Goal: Use online tool/utility: Utilize a website feature to perform a specific function

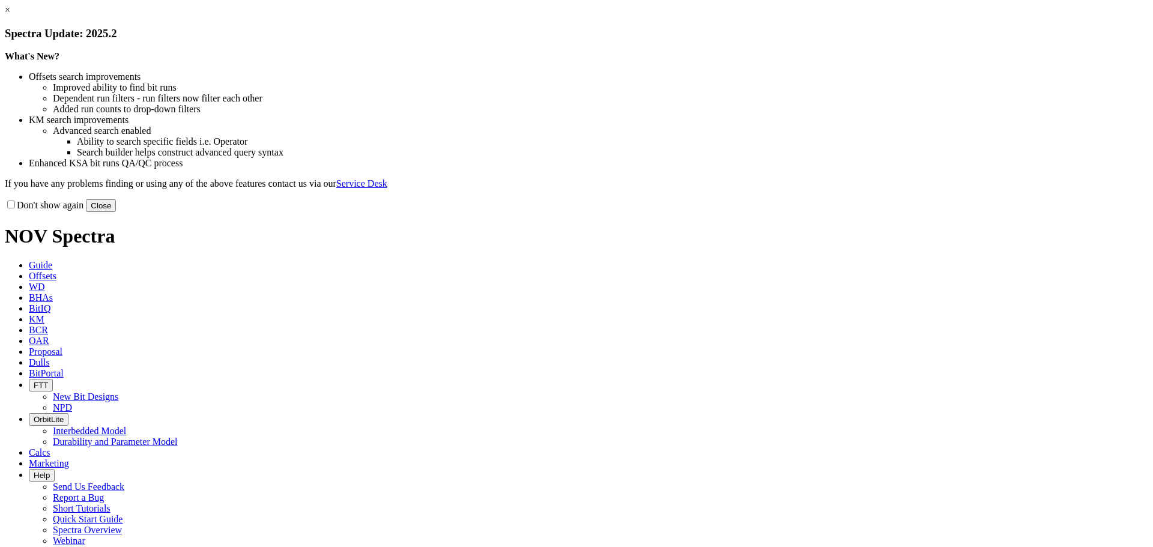
drag, startPoint x: 811, startPoint y: 331, endPoint x: 777, endPoint y: 311, distance: 39.3
click at [116, 212] on button "Close" at bounding box center [101, 205] width 30 height 13
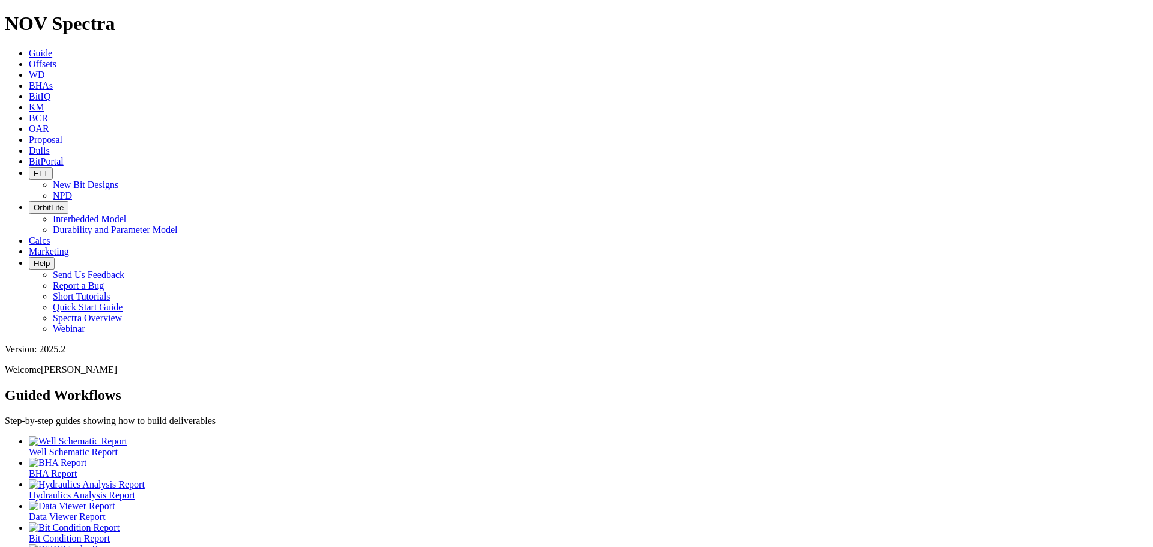
click at [56, 59] on span "Offsets" at bounding box center [43, 64] width 28 height 10
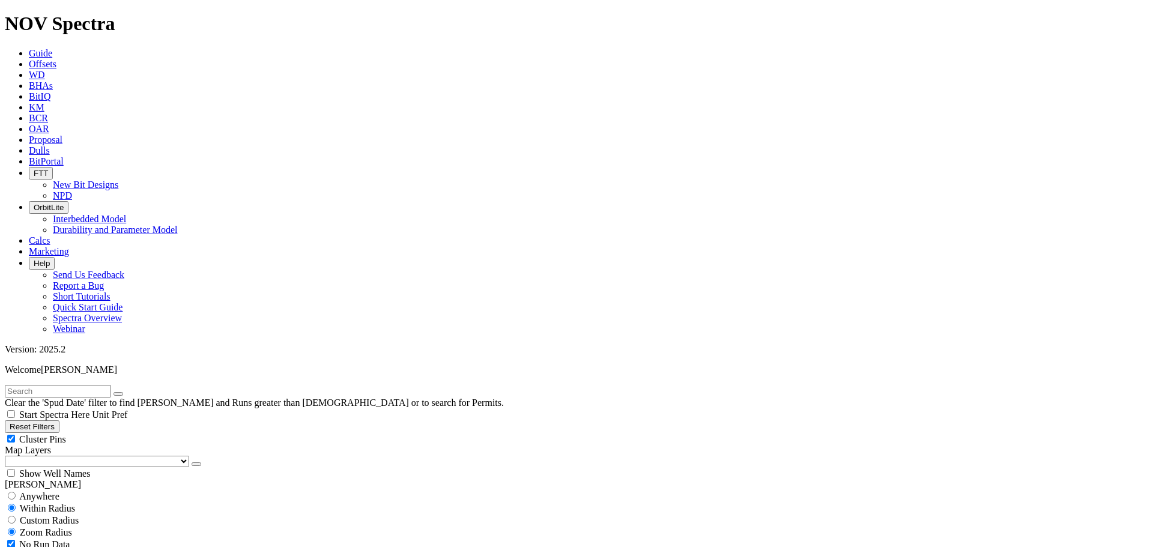
click at [118, 433] on div "Cluster Pins" at bounding box center [577, 439] width 1144 height 12
checkbox input "false"
click at [70, 456] on select "US Counties [GEOGRAPHIC_DATA], [GEOGRAPHIC_DATA] [GEOGRAPHIC_DATA], [GEOGRAPHIC…" at bounding box center [97, 461] width 184 height 11
click at [9, 456] on select "US Counties [GEOGRAPHIC_DATA], [GEOGRAPHIC_DATA] [GEOGRAPHIC_DATA], [GEOGRAPHIC…" at bounding box center [97, 461] width 184 height 11
click at [57, 385] on input "text" at bounding box center [58, 391] width 106 height 13
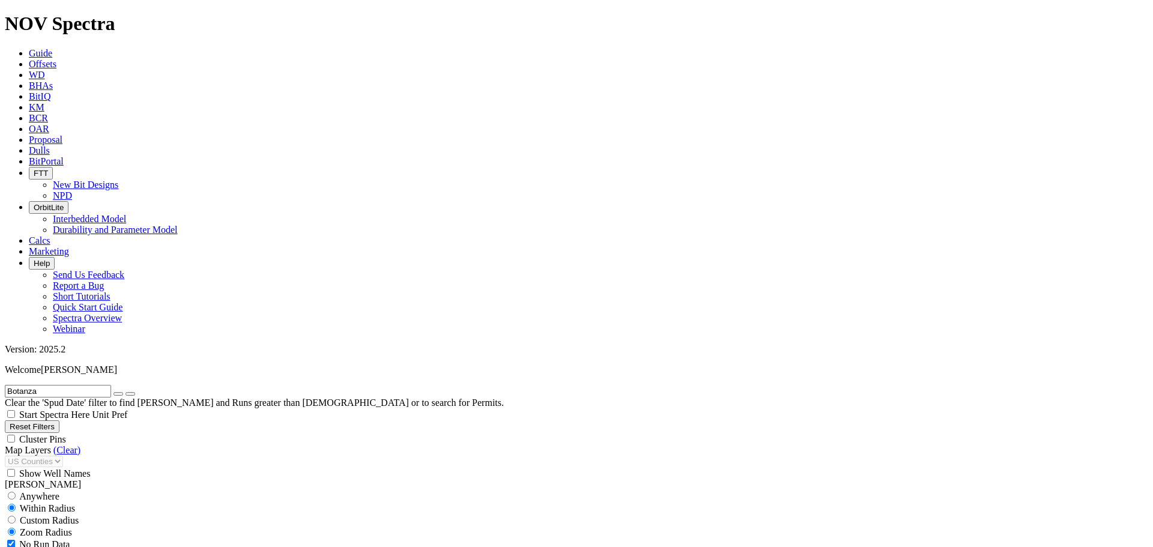
type input "Botanza"
click at [126, 392] on button "submit" at bounding box center [131, 394] width 10 height 4
click at [53, 385] on input "Botanza" at bounding box center [58, 391] width 106 height 13
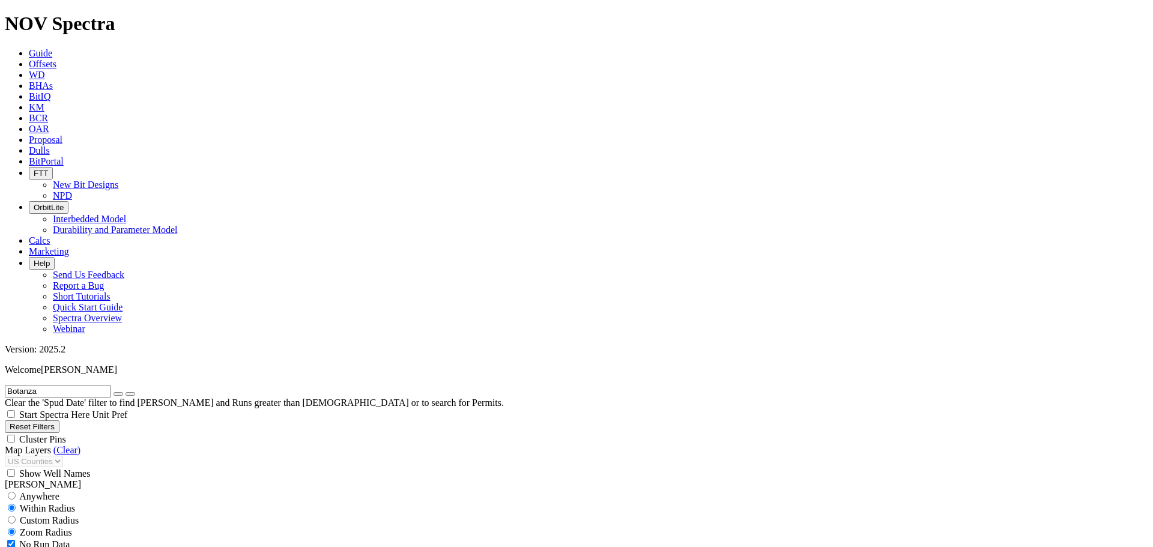
select select "8.75"
checkbox input "false"
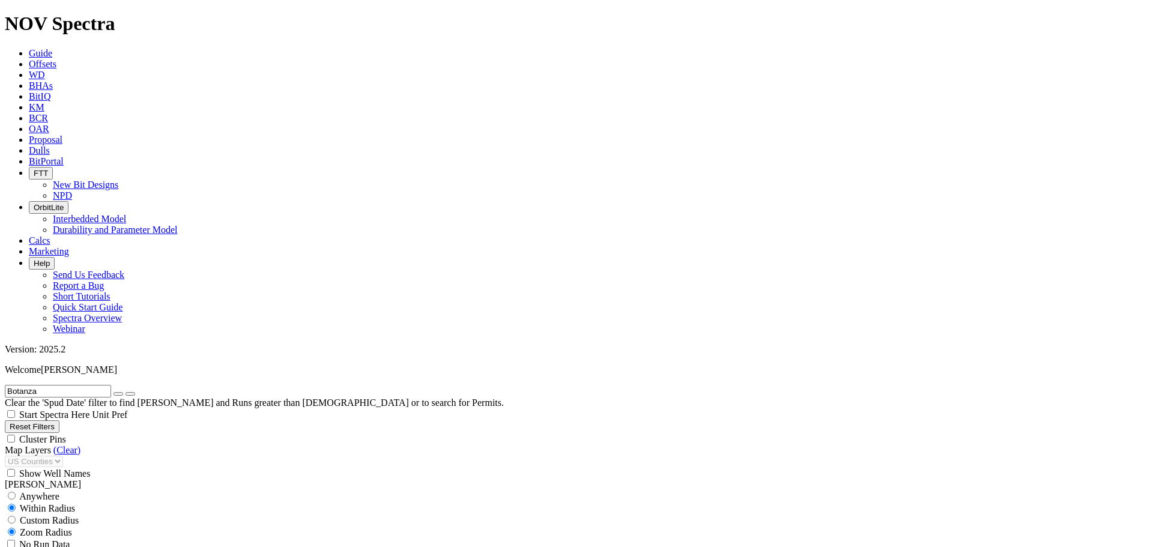
type input "4500"
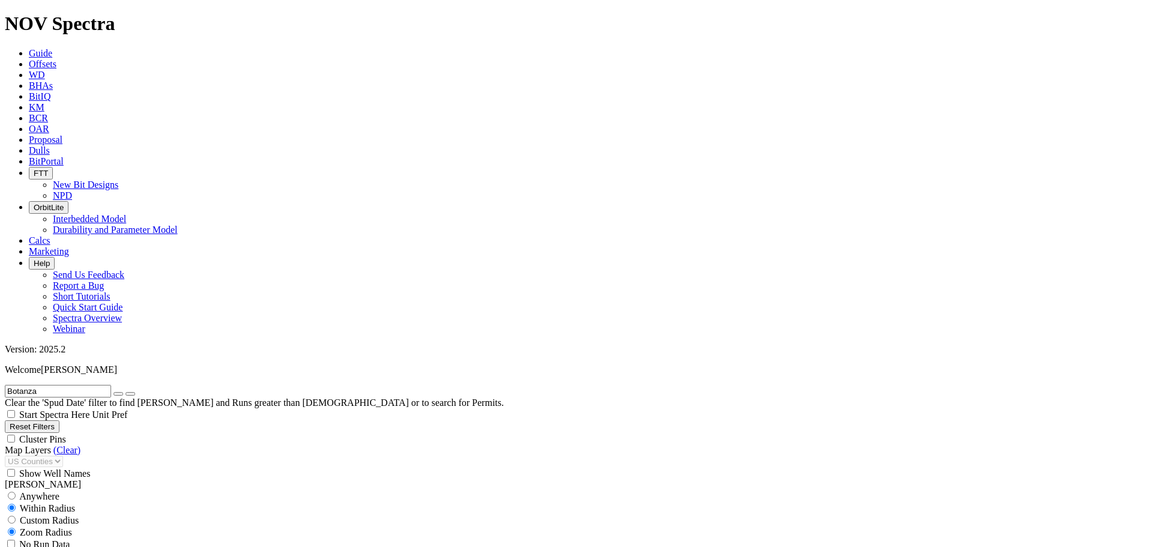
type input "6500"
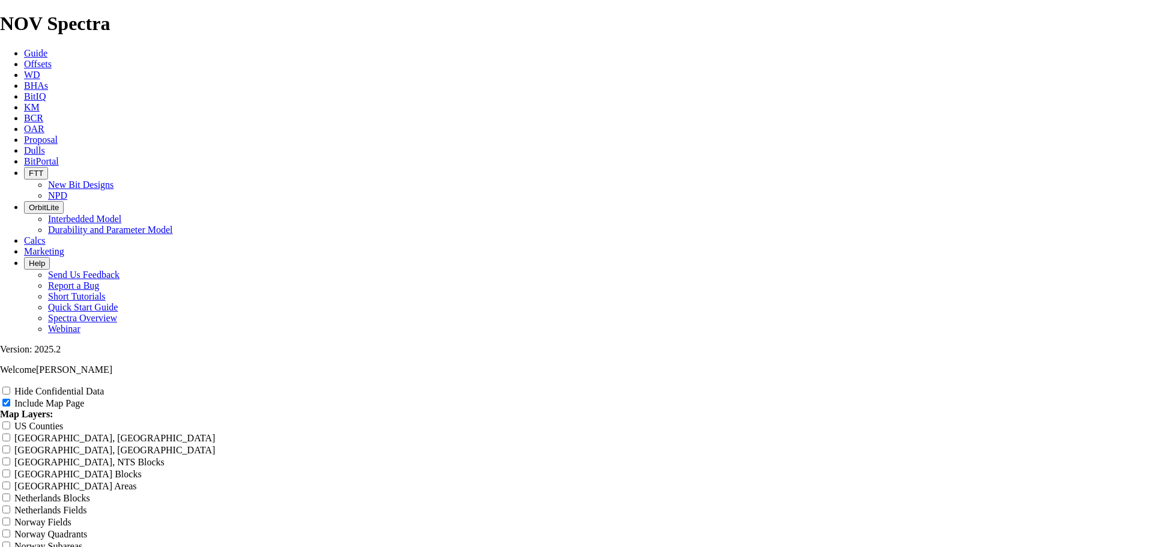
drag, startPoint x: 682, startPoint y: 86, endPoint x: 435, endPoint y: 82, distance: 246.9
type input "8"
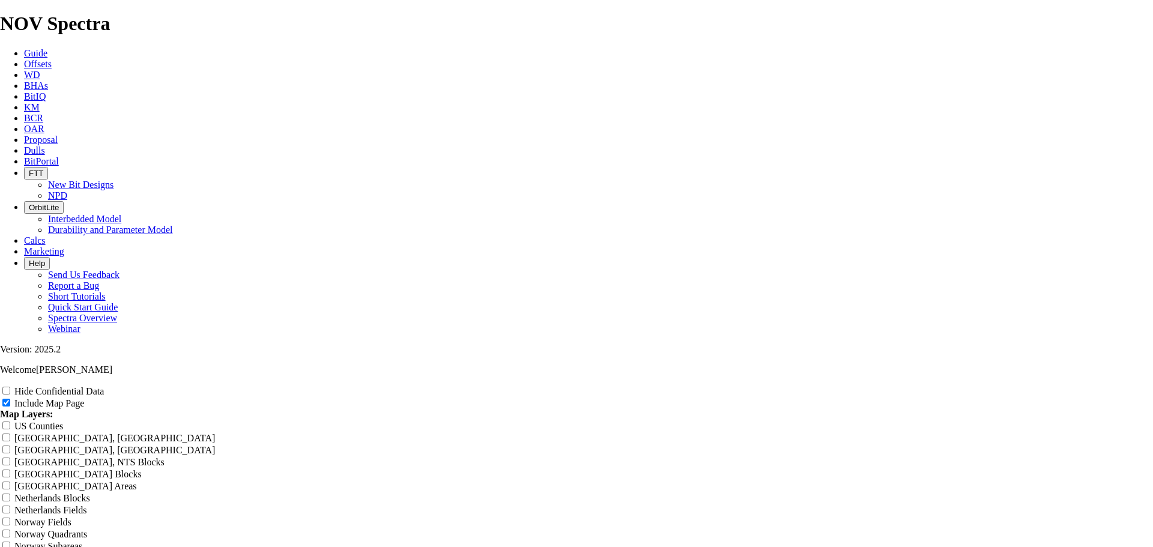
type input "8"
type input "8."
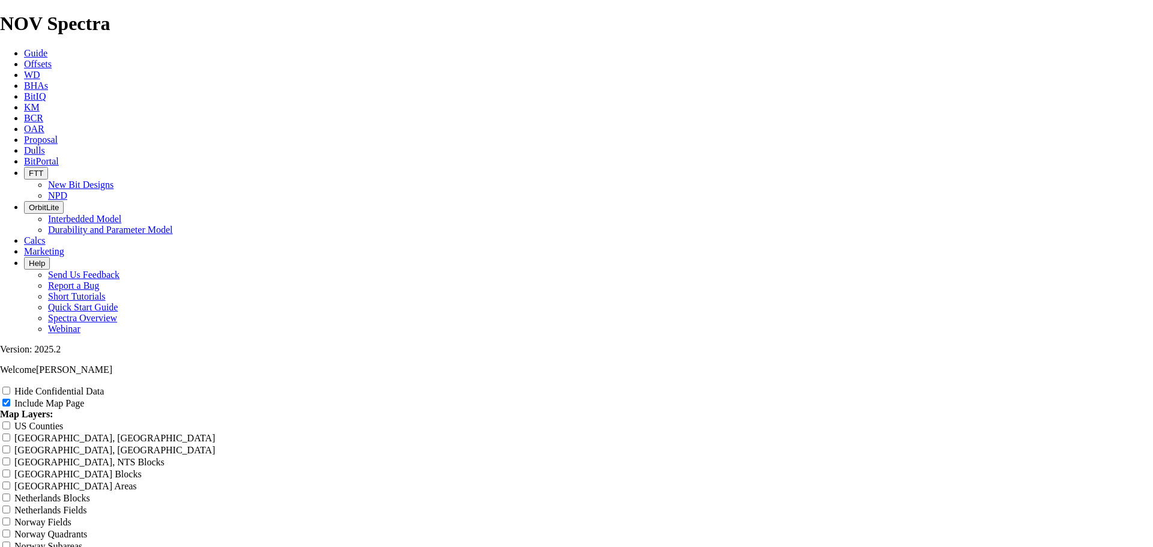
type input "8."
type input "8.7"
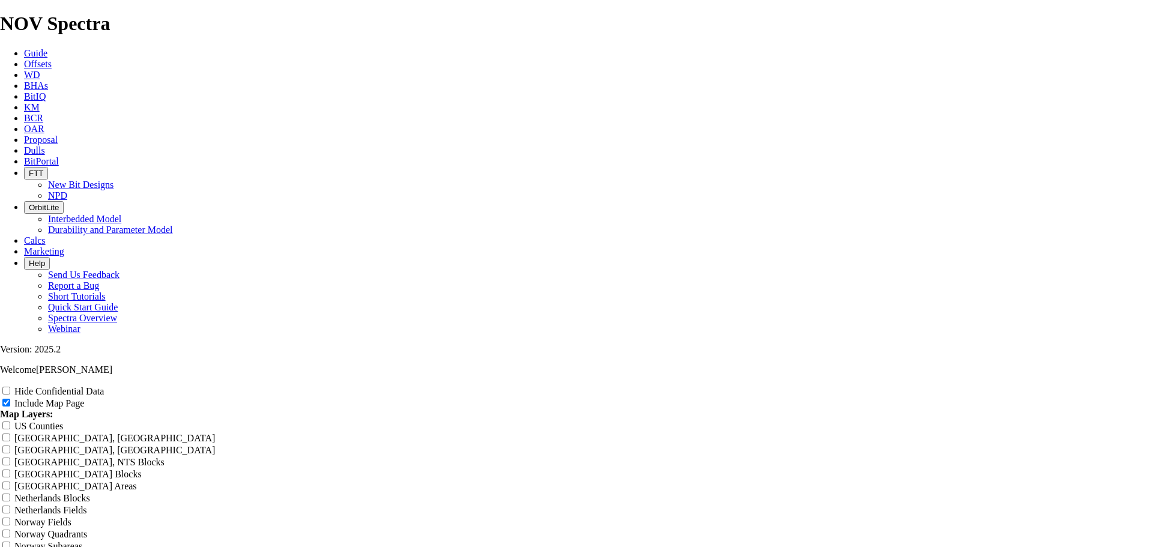
type input "8.7"
type input "8.75"
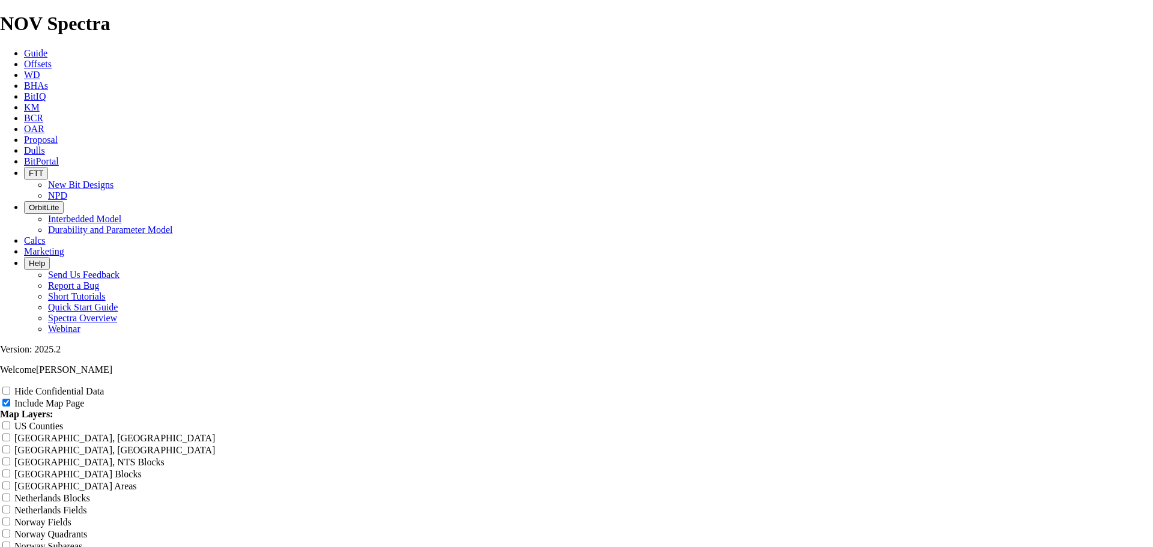
type input "8.75"
type input "8.75 T"
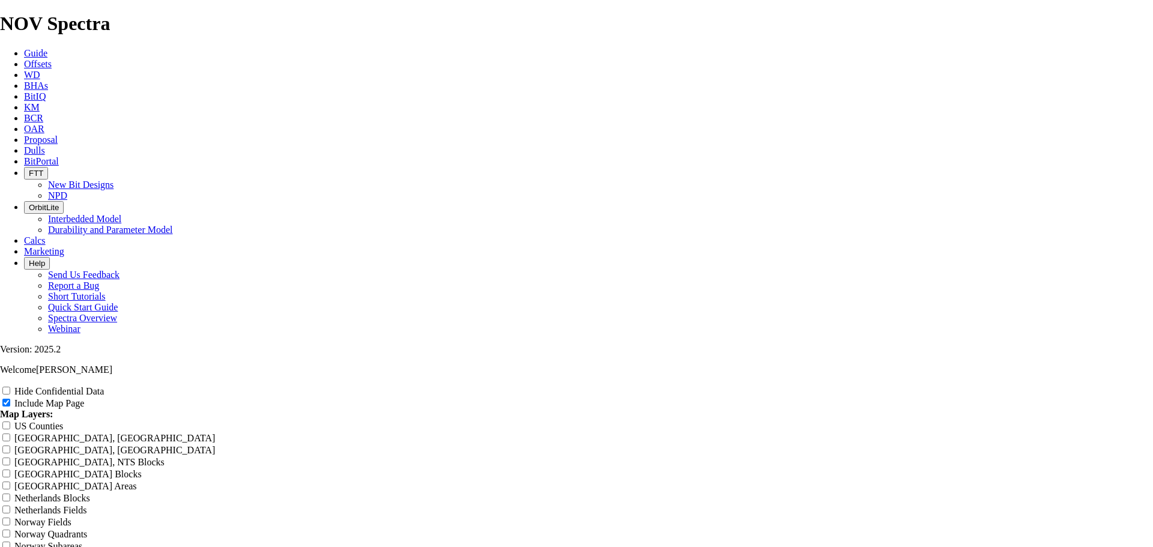
type input "8.75 T"
type input "8.75 TK"
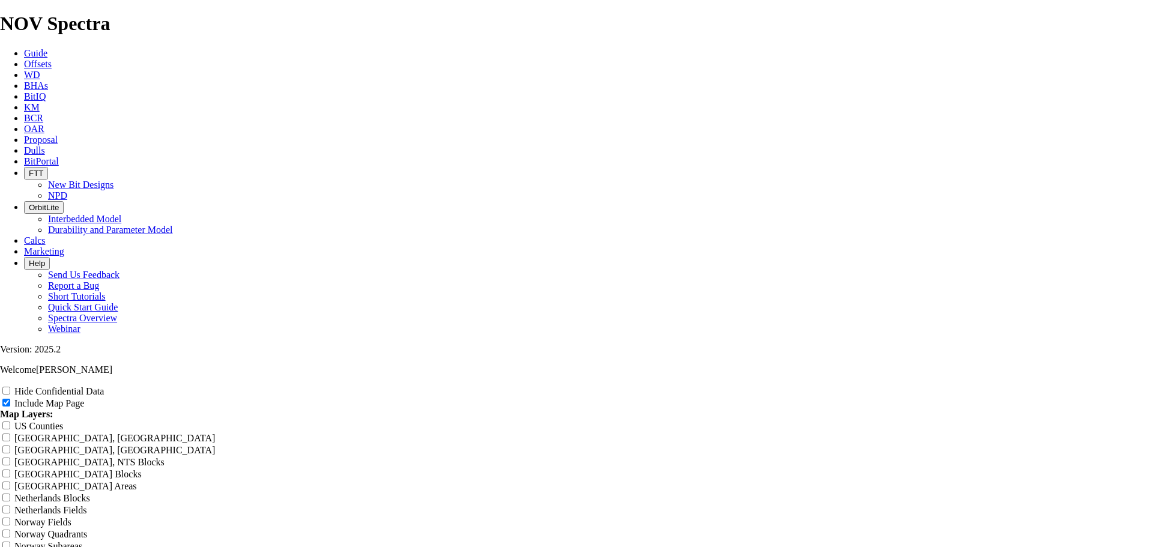
type input "8.75 TK"
type input "8.75 TKC"
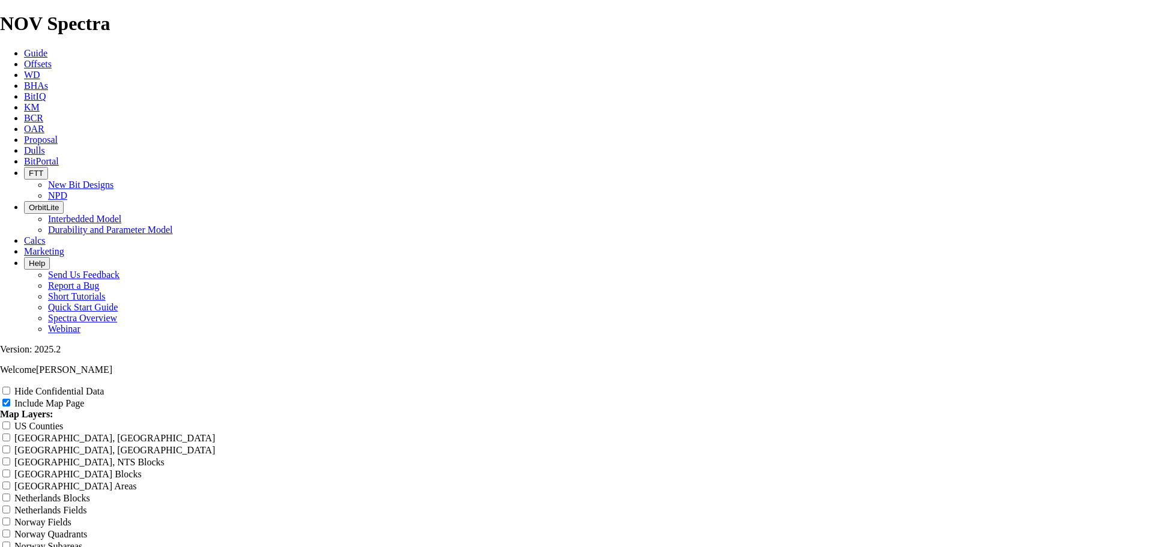
type input "8.75 TKC"
type input "8.75 TKC6"
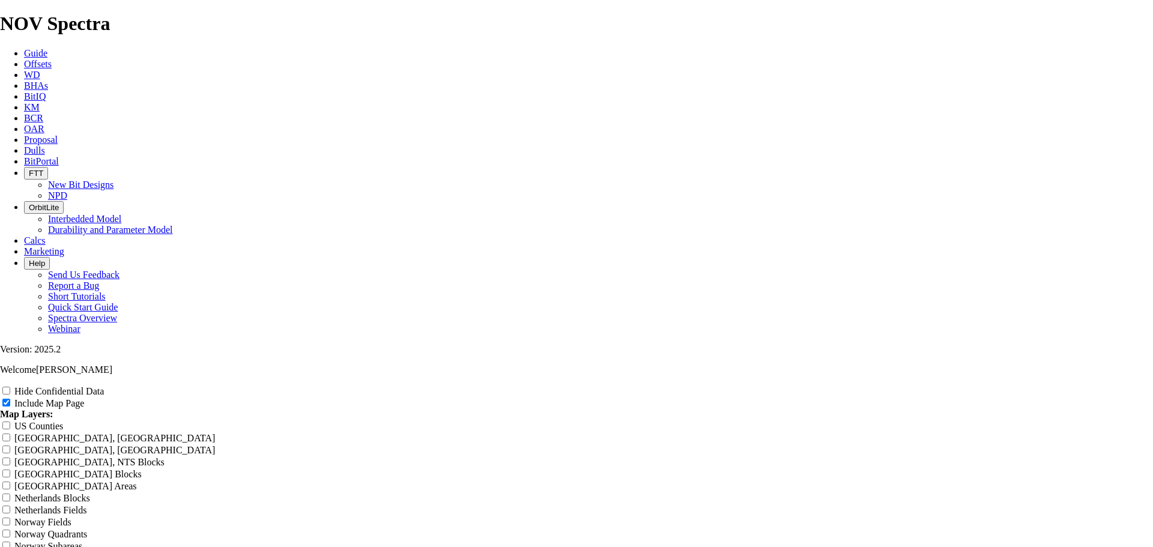
type input "8.75 TKC6"
type input "8.75 TKC"
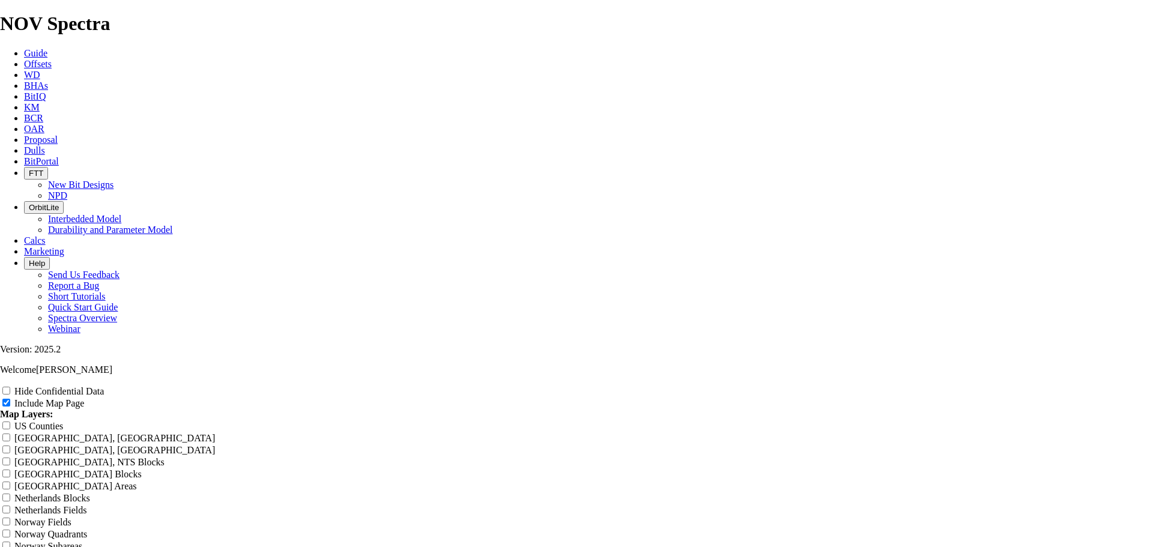
type input "8.75 TKC"
type input "8.75 TK"
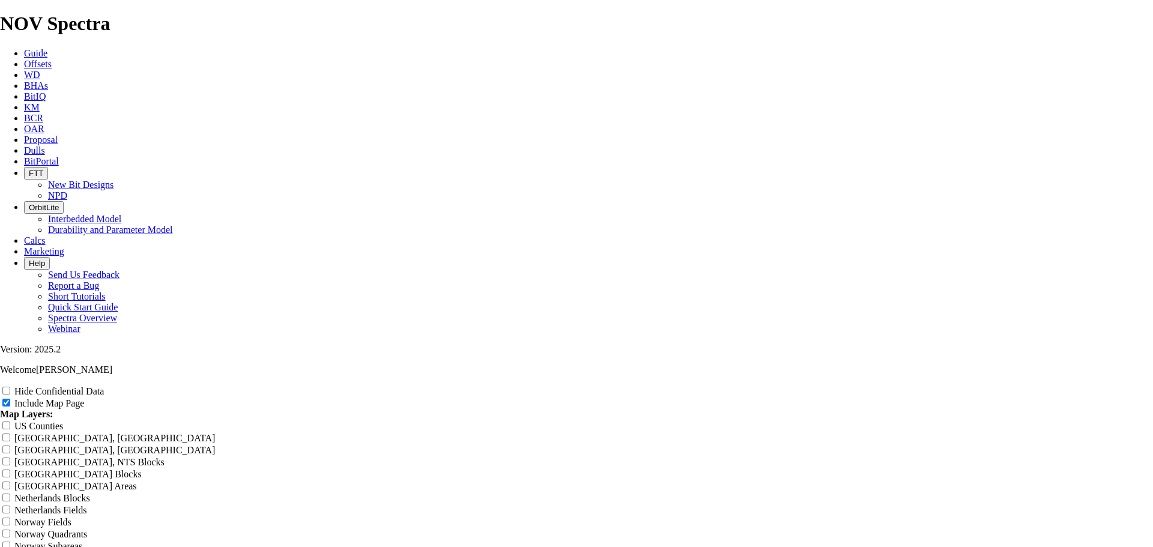
type input "8.75 TK"
type input "8.75 TK6"
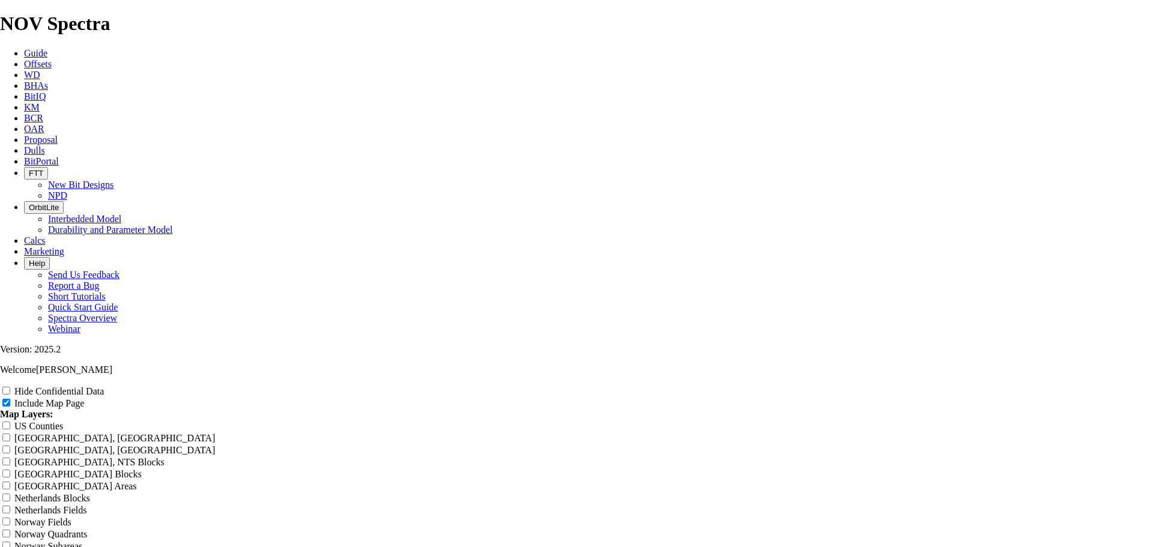
type input "8.75 TK6"
type input "8.75 TK66"
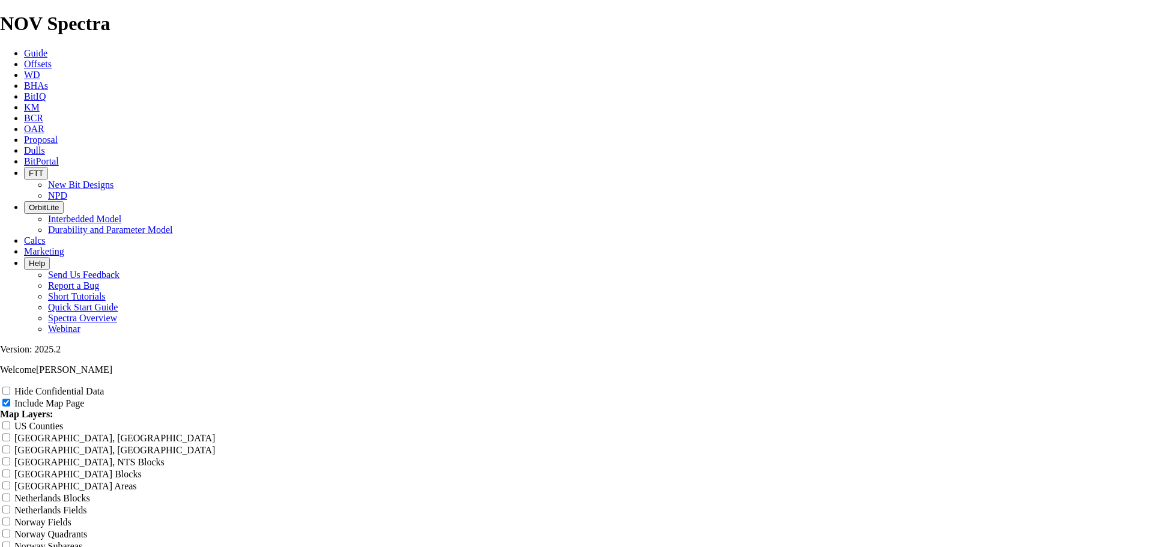
type input "8.75 TK66"
type input "8.75 TK66-"
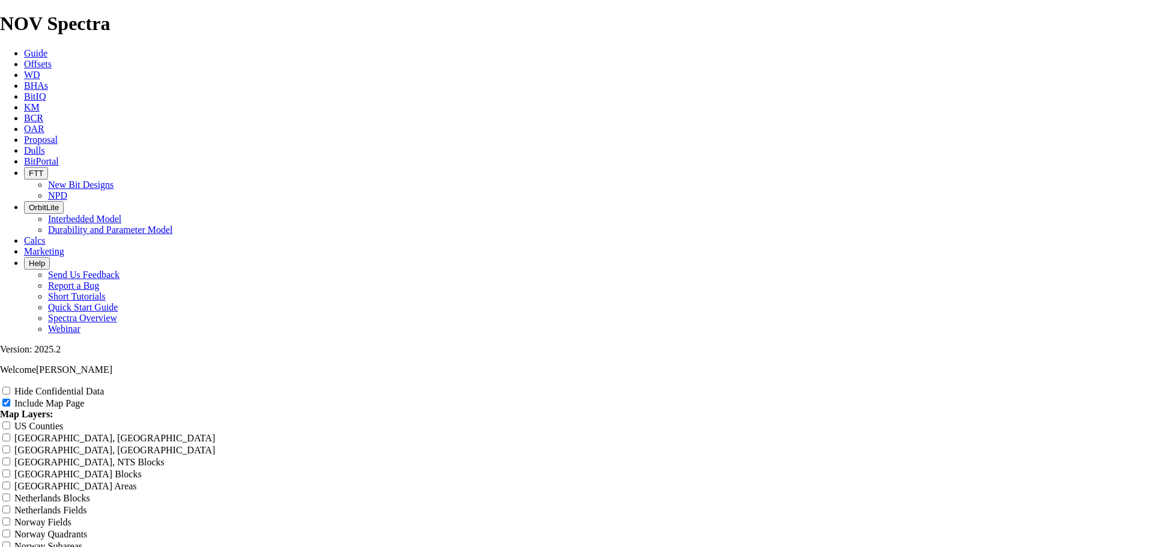
type input "8.75 TK66-"
type input "8.75 TK66-C"
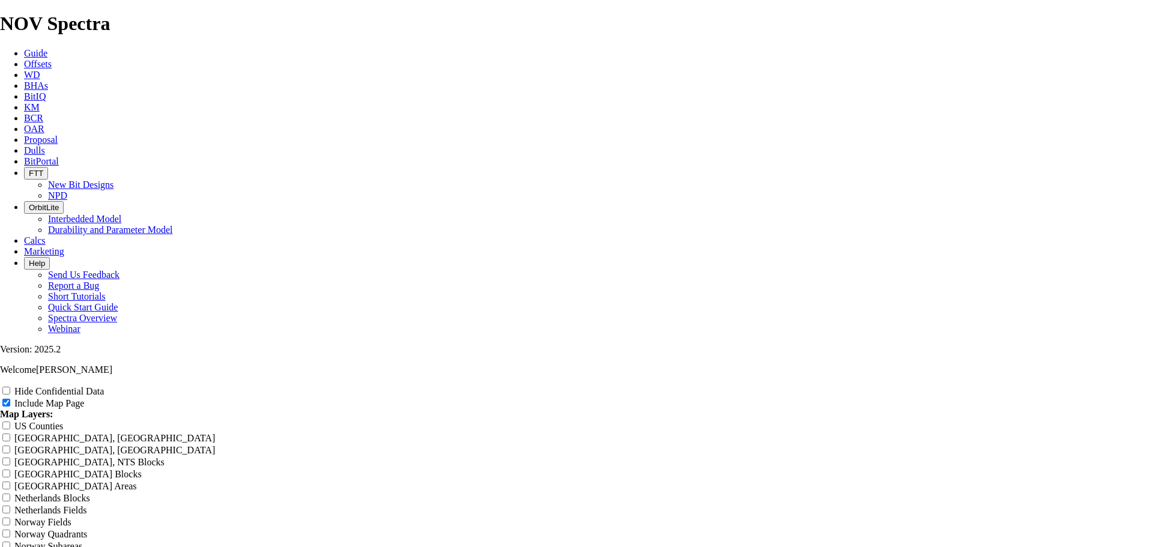
type input "8.75 TK66-C"
type input "8.75 TK66-CO"
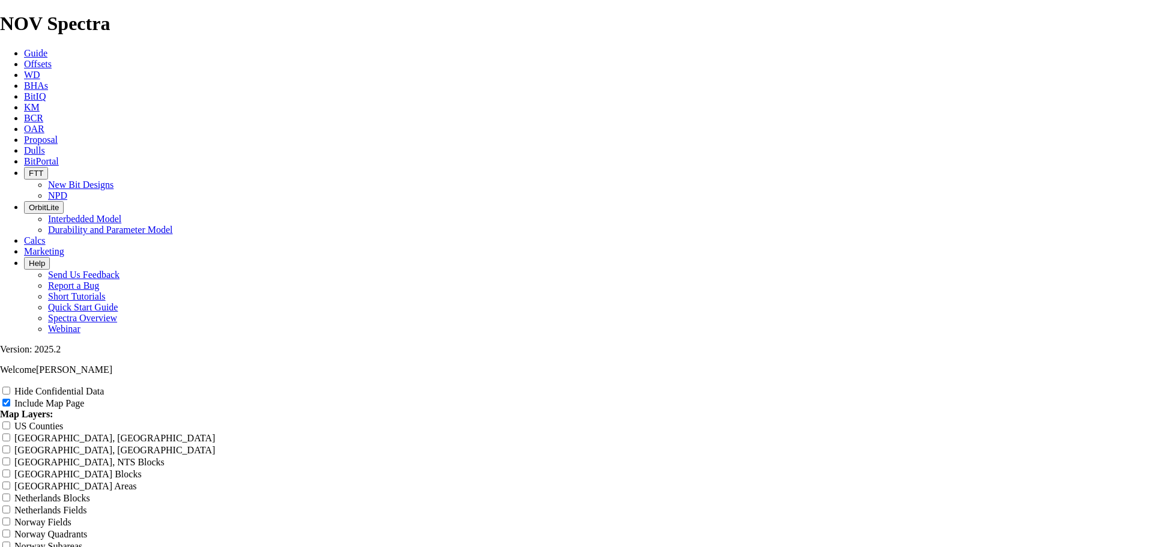
type input "8.75 TK66-CO"
type input "8.75 TK66-CO1"
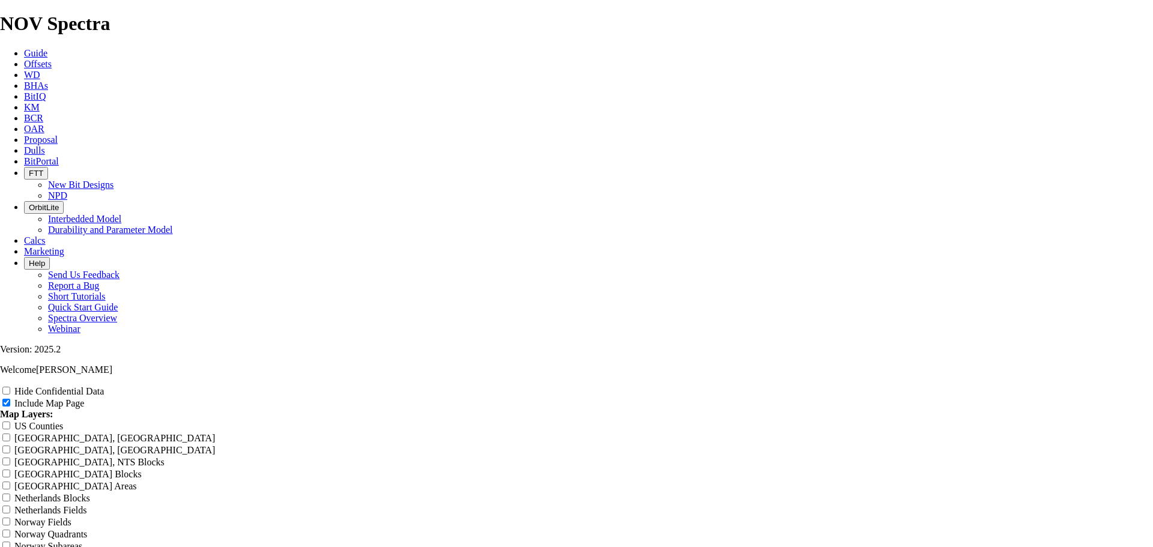
type input "8.75 TK66-CO1"
